Goal: Transaction & Acquisition: Purchase product/service

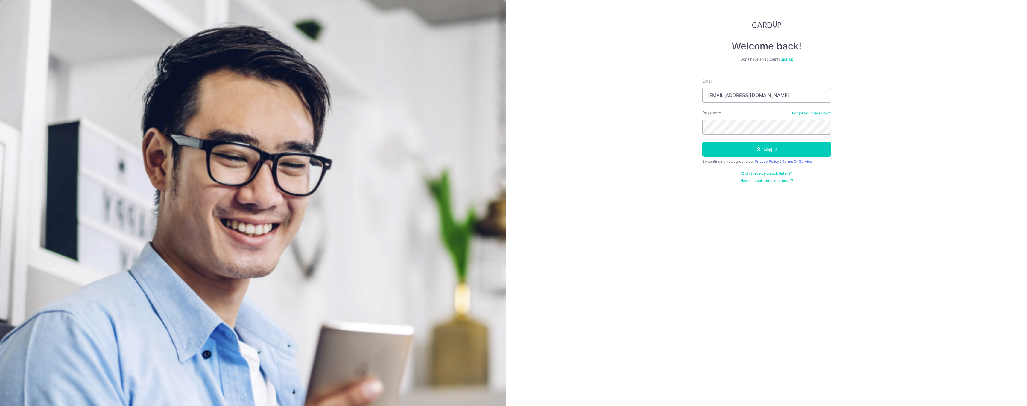
type input "[EMAIL_ADDRESS][DOMAIN_NAME]"
click at [702, 142] on button "Log in" at bounding box center [766, 149] width 129 height 15
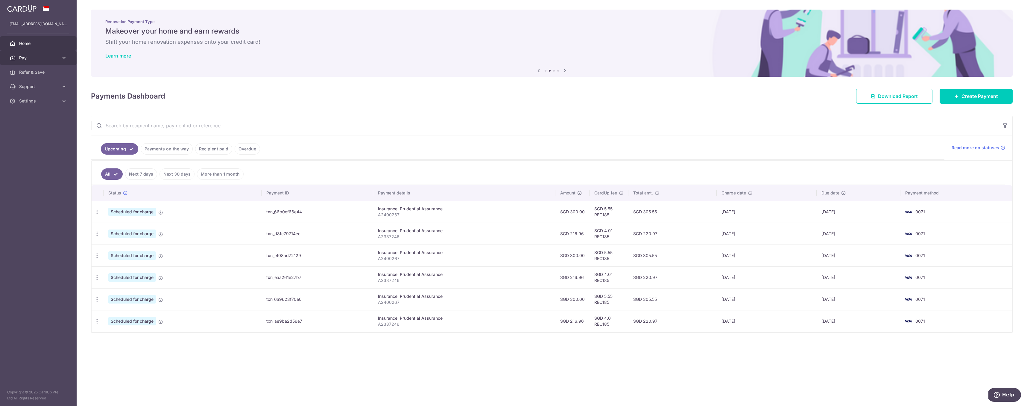
click at [49, 59] on span "Pay" at bounding box center [39, 58] width 40 height 6
click at [50, 72] on span "Payments" at bounding box center [39, 72] width 40 height 6
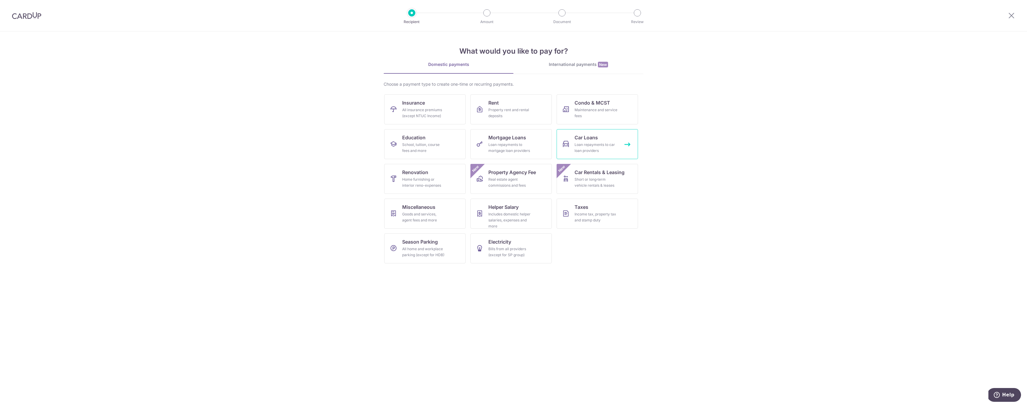
click at [604, 146] on div "Loan repayments to car loan providers" at bounding box center [596, 148] width 43 height 12
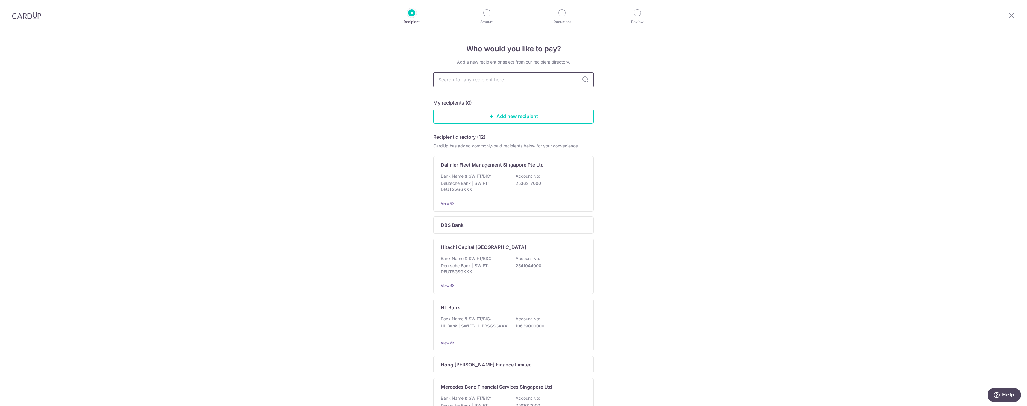
click at [501, 83] on input "text" at bounding box center [513, 79] width 160 height 15
click at [586, 79] on icon at bounding box center [585, 79] width 7 height 7
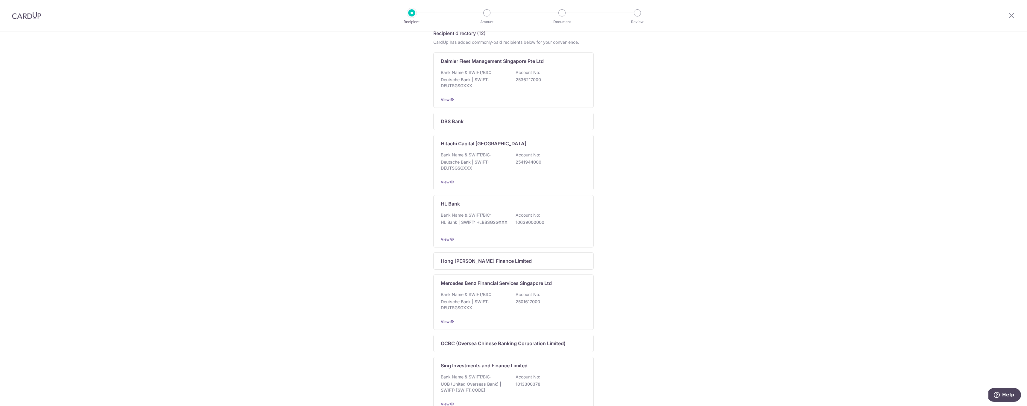
scroll to position [102, 0]
click at [501, 126] on div "DBS Bank" at bounding box center [510, 122] width 138 height 7
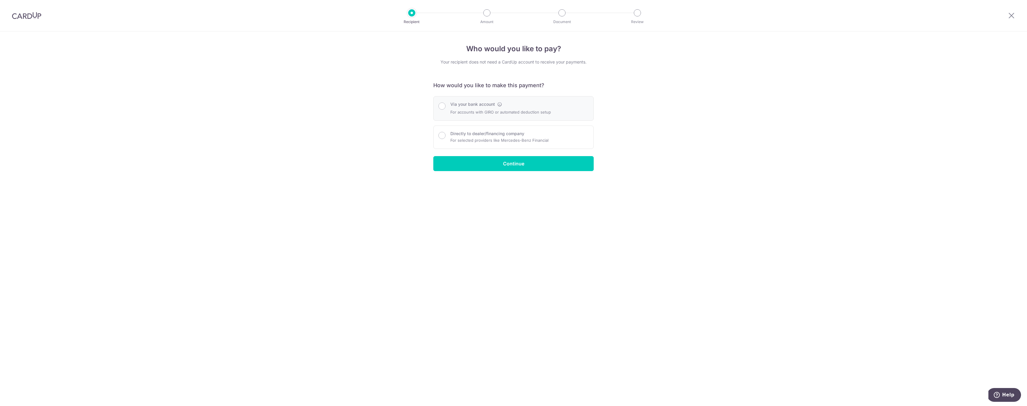
click at [513, 110] on p "For accounts with GIRO or automated deduction setup" at bounding box center [500, 111] width 101 height 7
radio input "true"
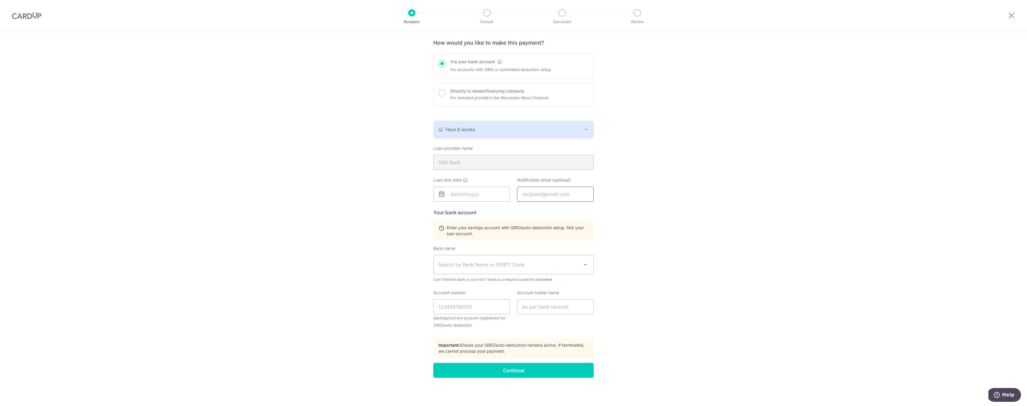
scroll to position [41, 0]
click at [520, 132] on div "How it works" at bounding box center [513, 130] width 150 height 7
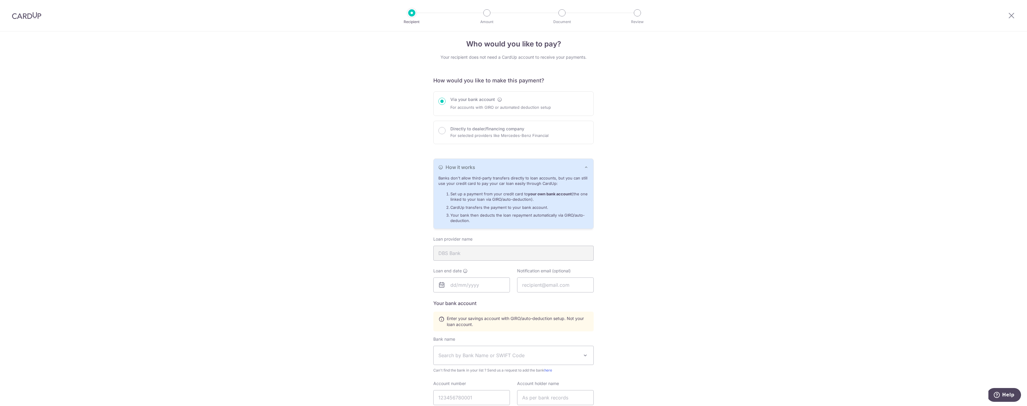
scroll to position [0, 0]
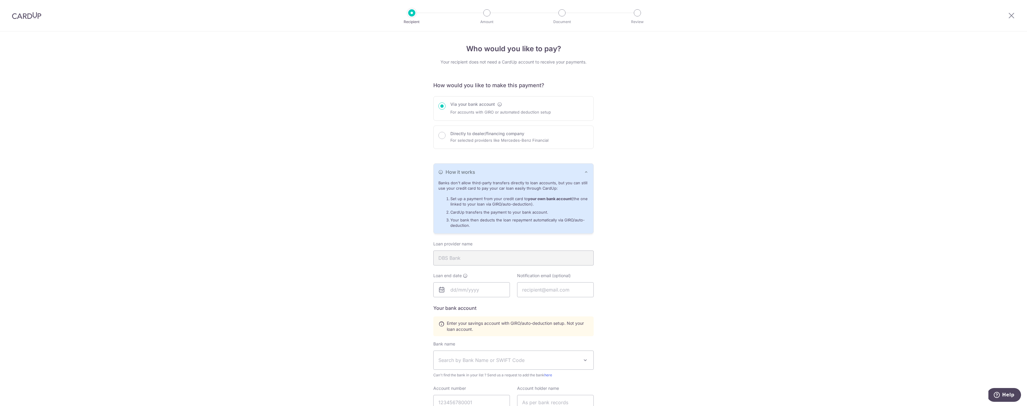
click at [22, 17] on img at bounding box center [26, 15] width 29 height 7
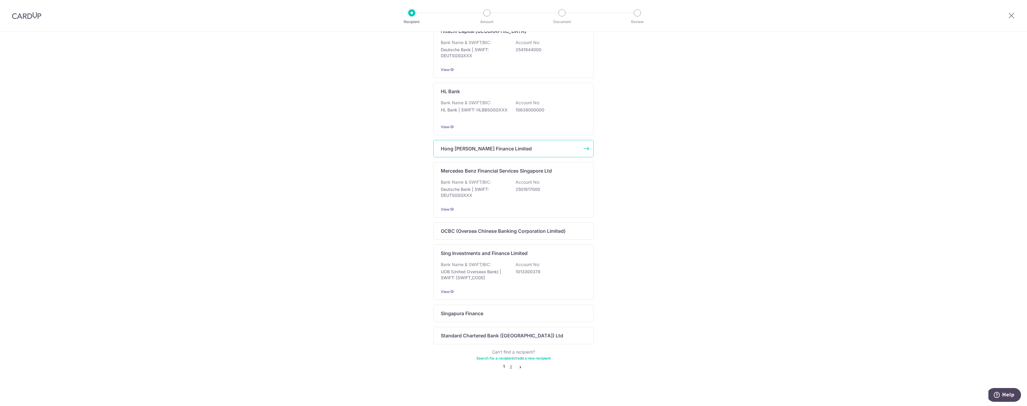
scroll to position [219, 0]
click at [509, 366] on link "2" at bounding box center [510, 366] width 7 height 7
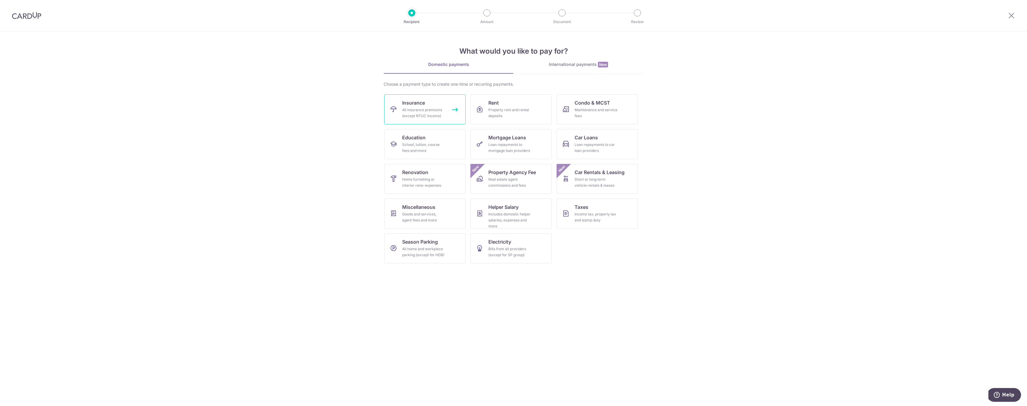
click at [433, 102] on link "Insurance All insurance premiums (except NTUC Income)" at bounding box center [424, 109] width 81 height 30
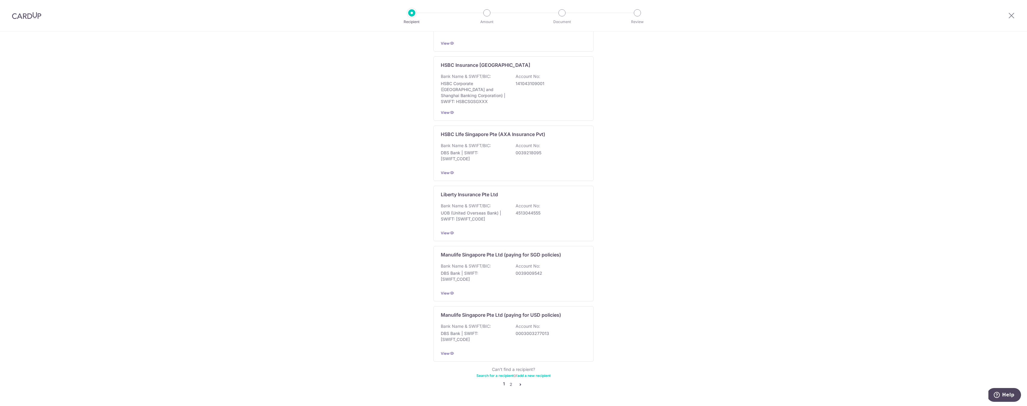
scroll to position [412, 0]
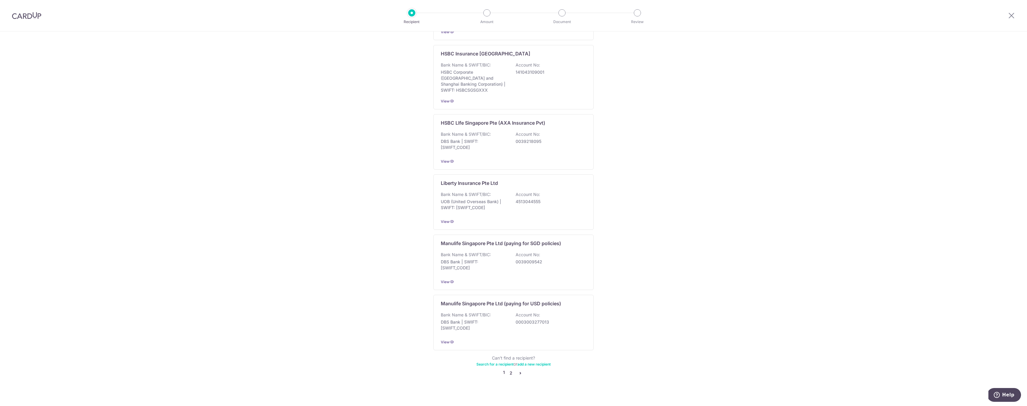
click at [514, 369] on link "2" at bounding box center [510, 372] width 7 height 7
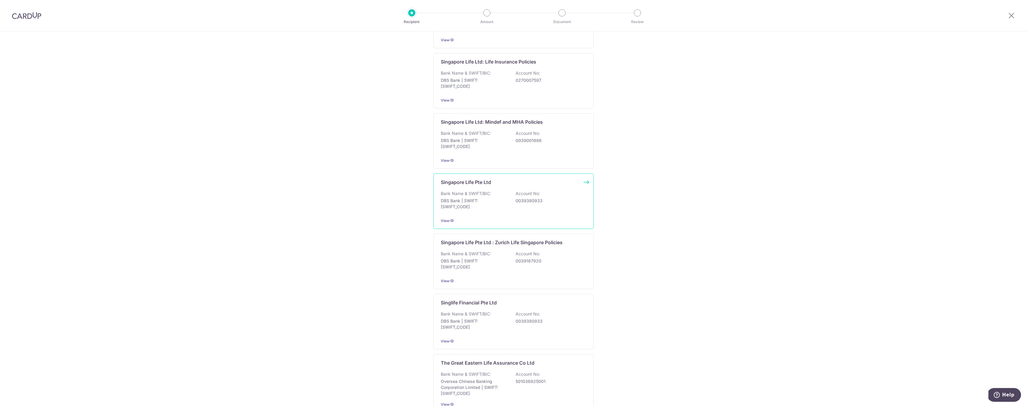
scroll to position [415, 0]
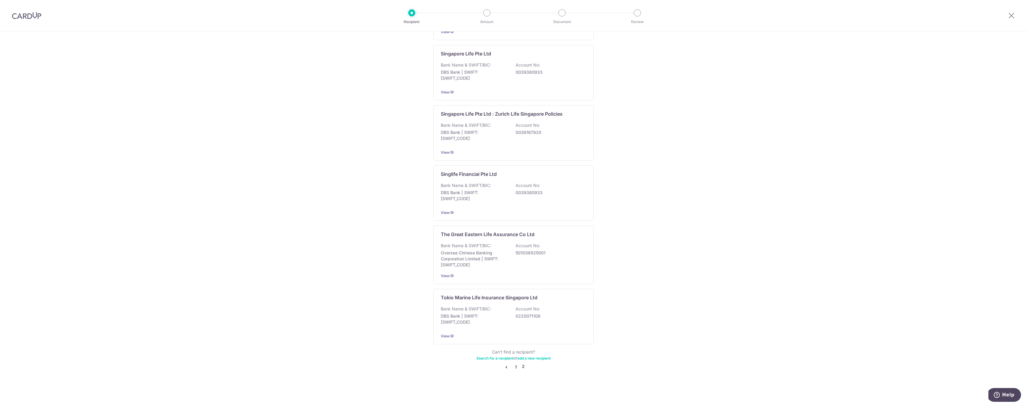
click at [513, 365] on link "1" at bounding box center [515, 366] width 7 height 7
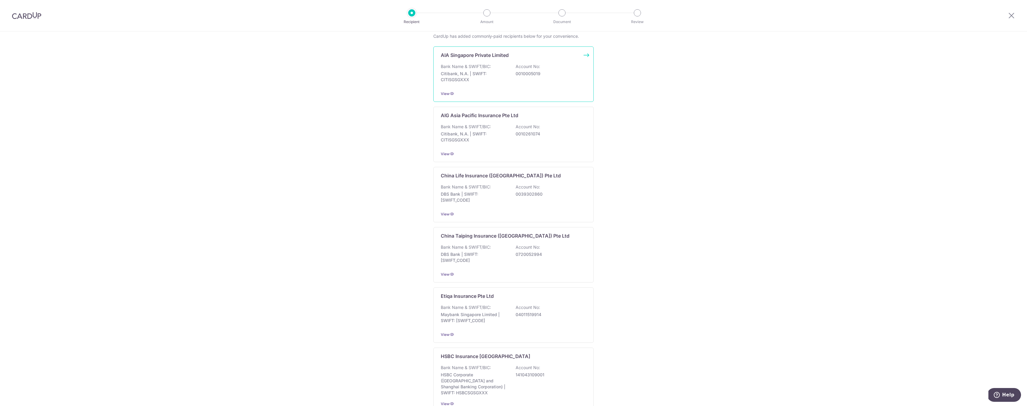
scroll to position [0, 0]
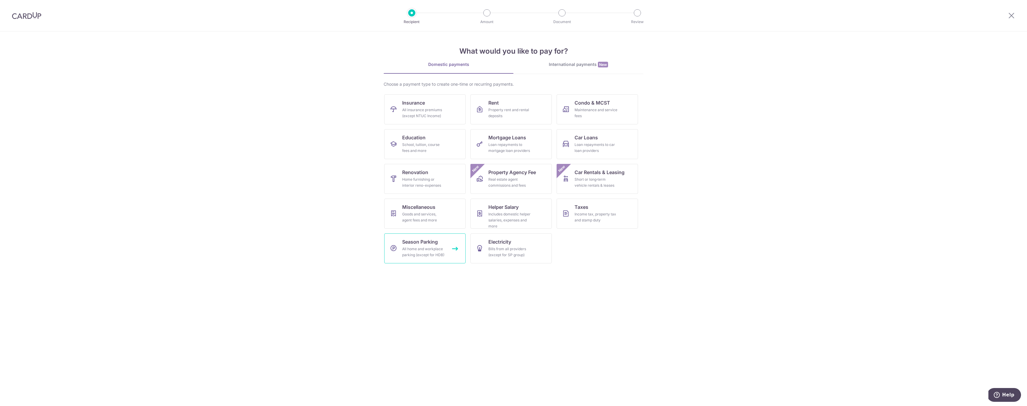
click at [443, 247] on div "All home and workplace parking (except for HDB)" at bounding box center [423, 252] width 43 height 12
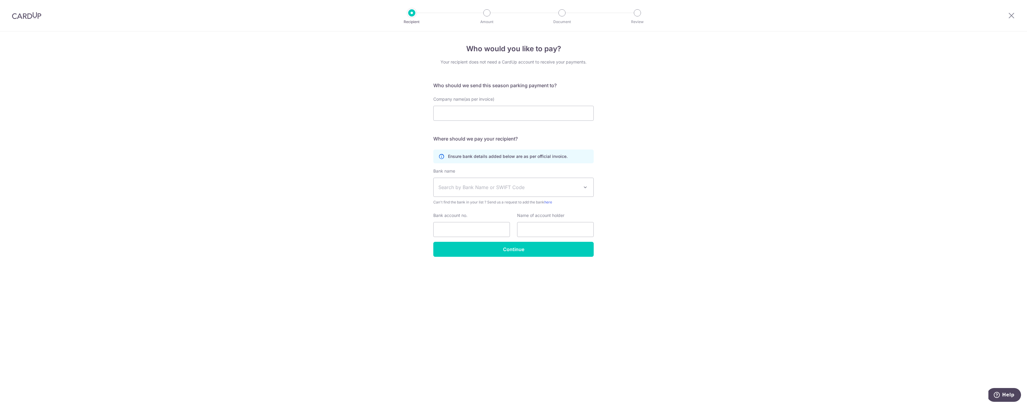
click at [443, 154] on icon at bounding box center [441, 156] width 6 height 6
click at [442, 157] on icon at bounding box center [441, 156] width 6 height 6
click at [441, 155] on icon at bounding box center [441, 156] width 6 height 6
click at [521, 184] on span "Search by Bank Name or SWIFT Code" at bounding box center [508, 186] width 141 height 7
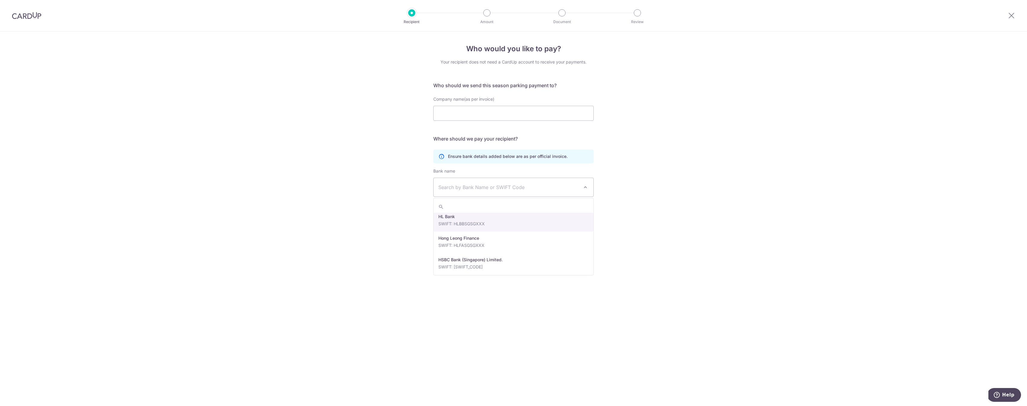
click at [565, 188] on span "Search by Bank Name or SWIFT Code" at bounding box center [508, 186] width 141 height 7
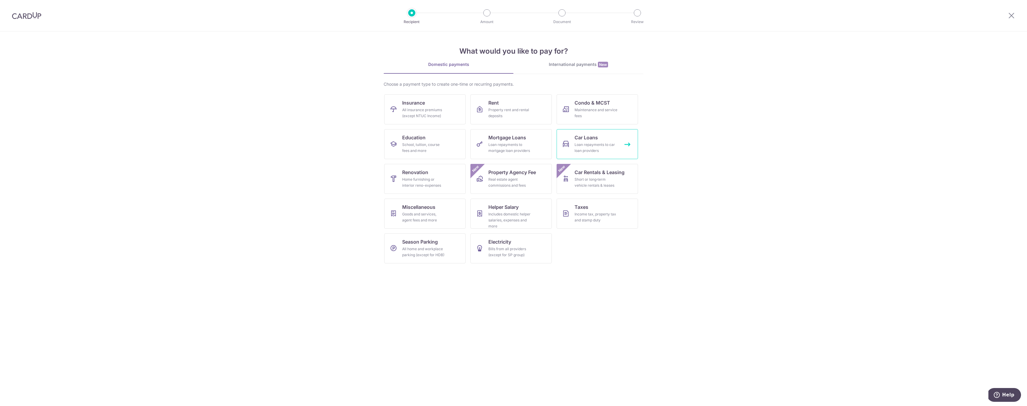
click at [606, 137] on link "Car Loans Loan repayments to car loan providers" at bounding box center [597, 144] width 81 height 30
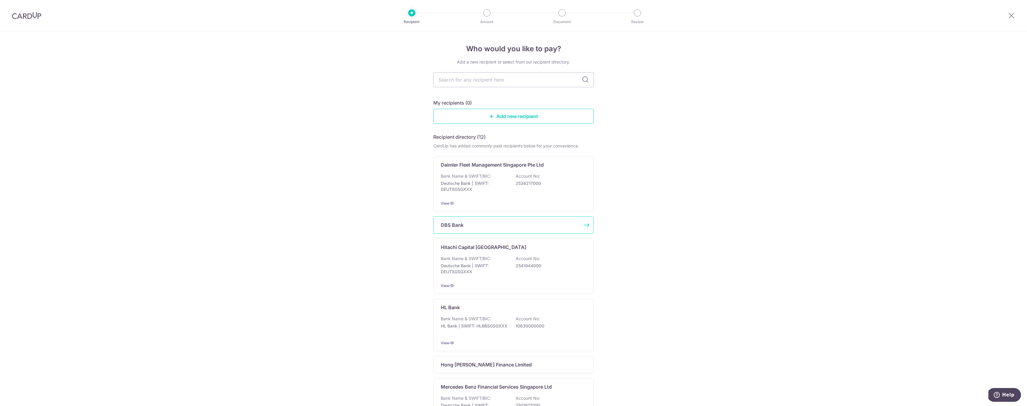
click at [519, 223] on div "DBS Bank" at bounding box center [510, 224] width 138 height 7
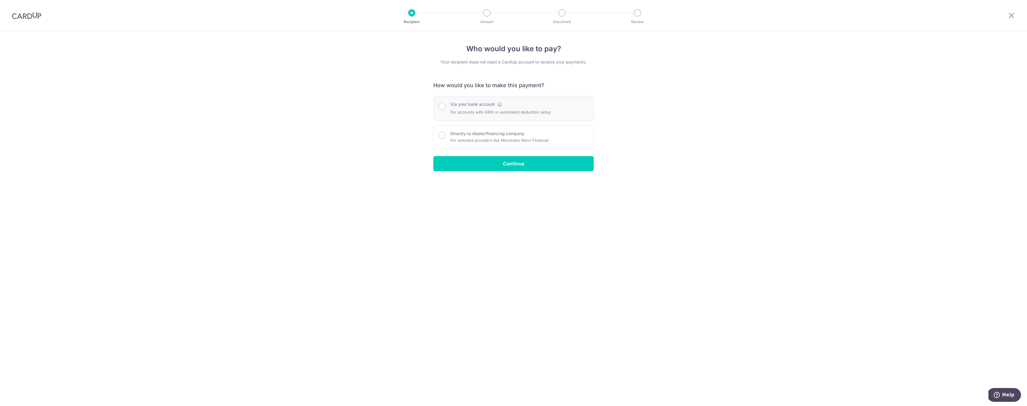
click at [479, 108] on p "For accounts with GIRO or automated deduction setup" at bounding box center [500, 111] width 101 height 7
radio input "true"
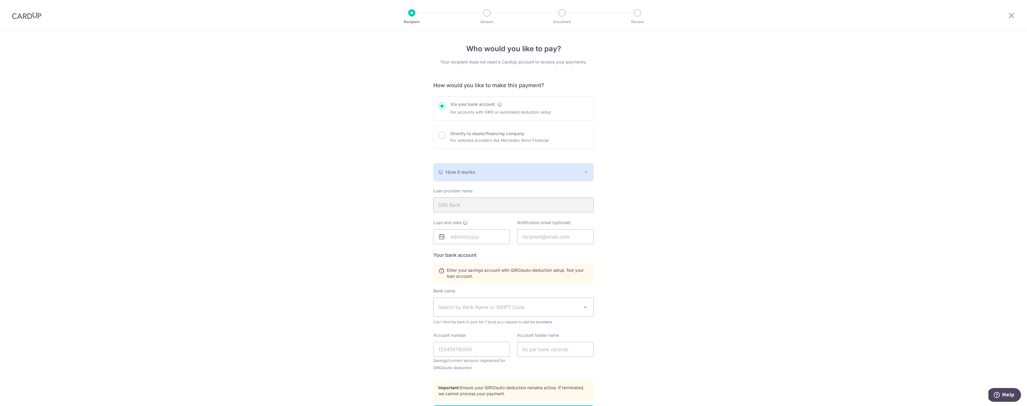
click at [543, 174] on div "How it works" at bounding box center [513, 171] width 150 height 7
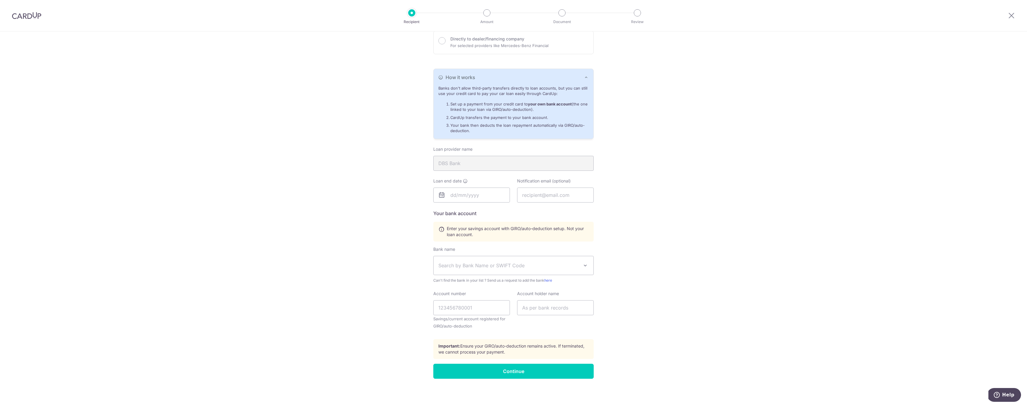
scroll to position [95, 0]
